Goal: Task Accomplishment & Management: Manage account settings

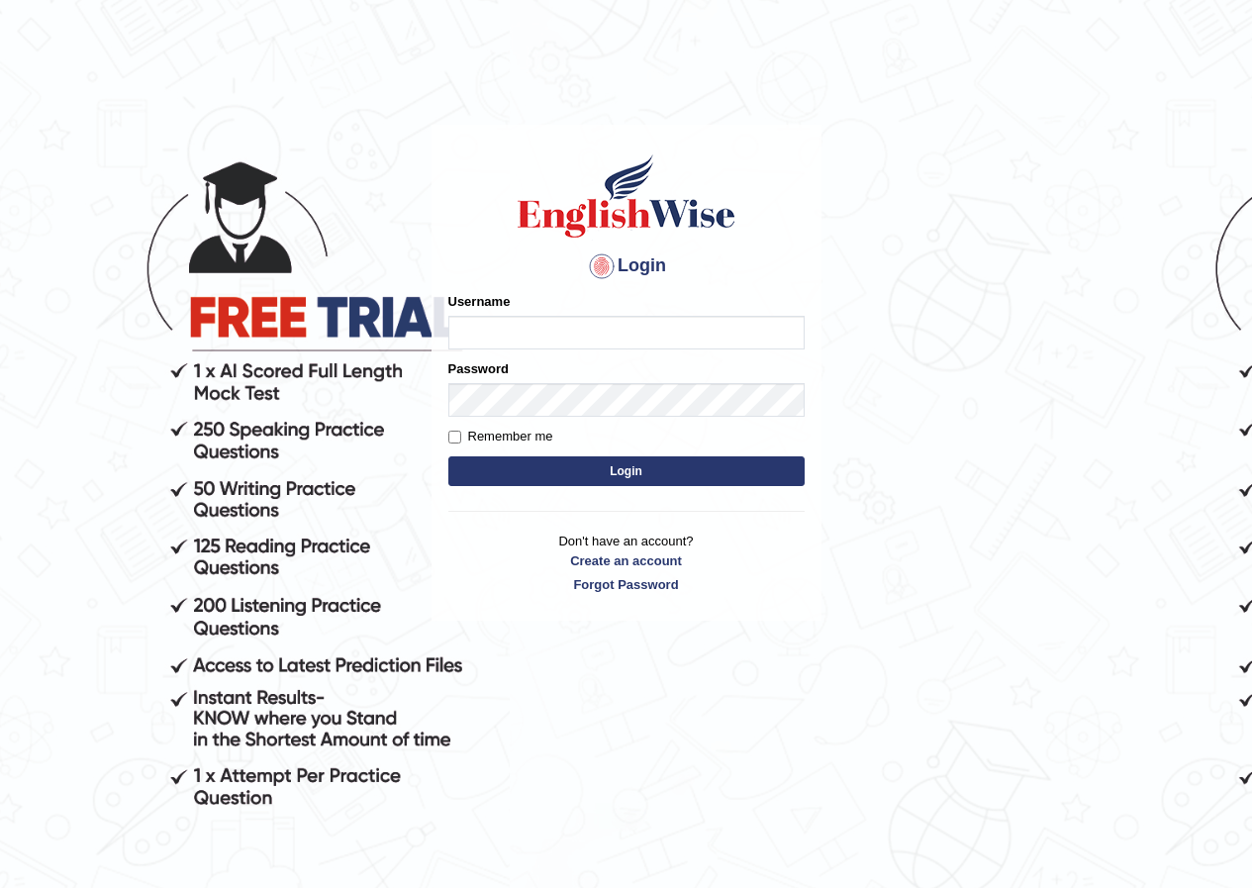
click at [1062, 41] on html "Login Please fix the following errors: Username Password Remember me Login Don'…" at bounding box center [626, 444] width 1252 height 888
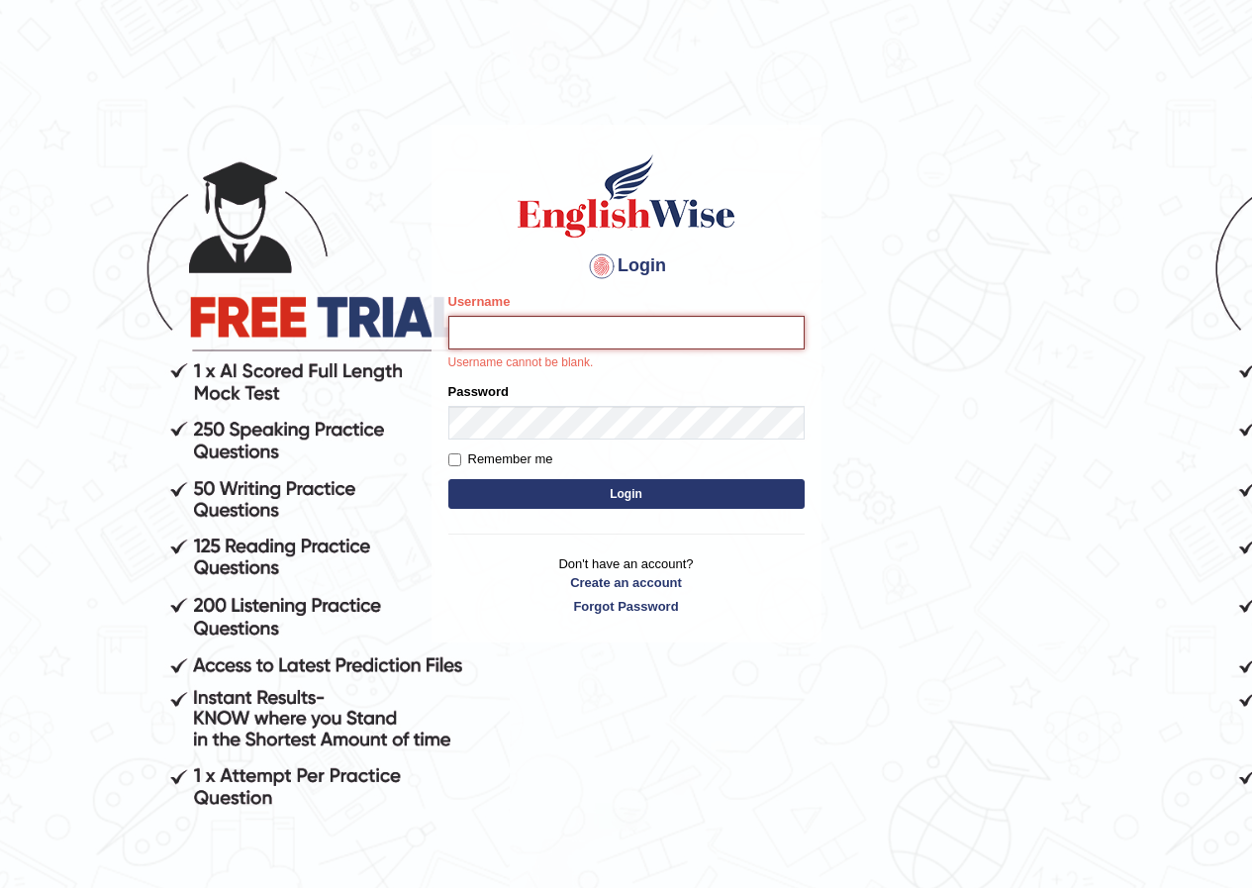
click at [605, 325] on input "Username" at bounding box center [626, 333] width 356 height 34
click at [510, 332] on input "Username" at bounding box center [626, 333] width 356 height 34
type input "sanjiv_parramatta"
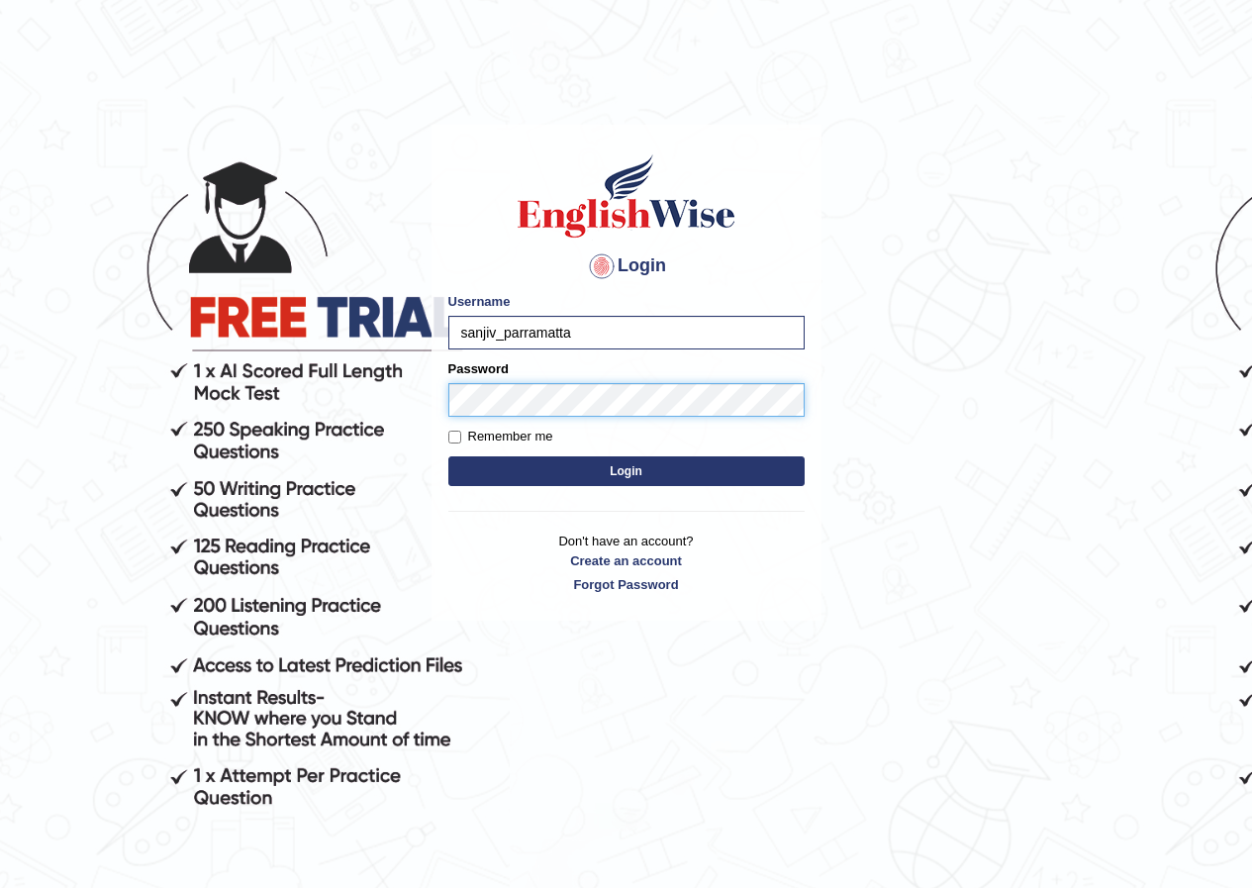
click at [448, 456] on button "Login" at bounding box center [626, 471] width 356 height 30
